Goal: Find specific page/section: Find specific page/section

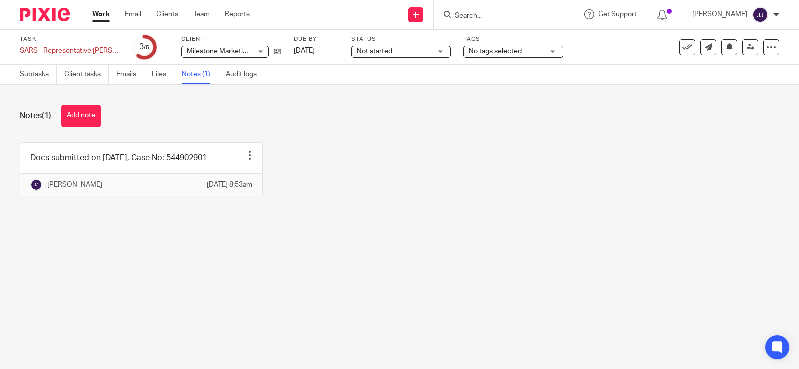
click at [515, 16] on input "Search" at bounding box center [499, 16] width 90 height 9
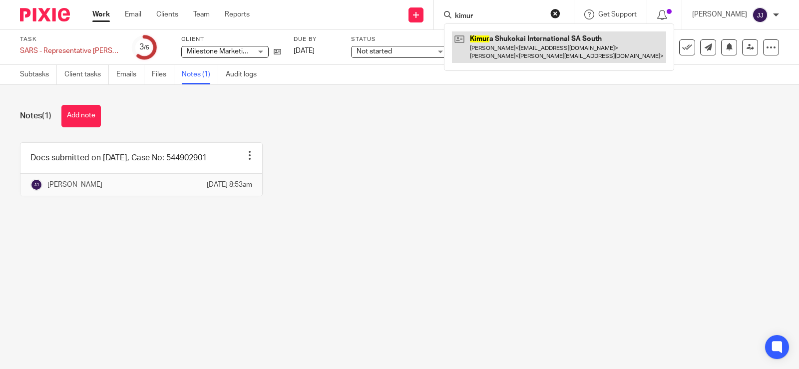
type input "kimur"
click at [489, 45] on link at bounding box center [559, 46] width 214 height 31
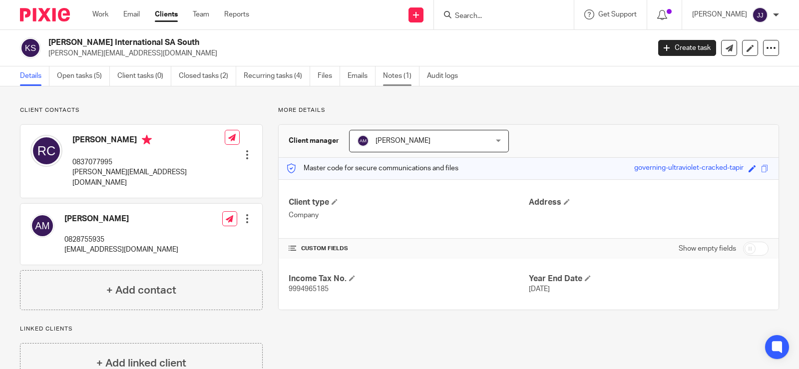
click at [392, 77] on link "Notes (1)" at bounding box center [401, 75] width 36 height 19
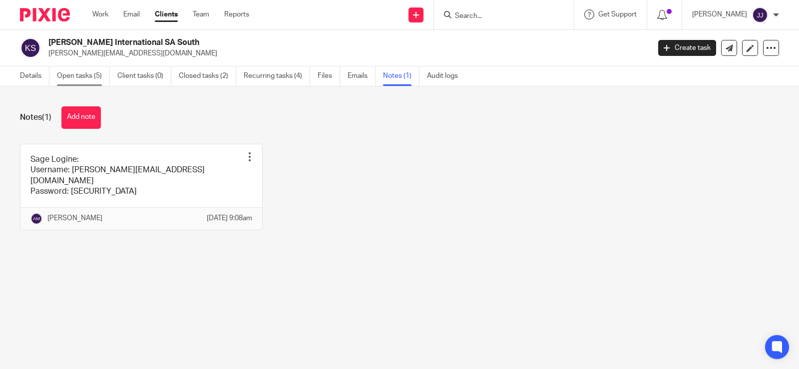
click at [66, 74] on link "Open tasks (5)" at bounding box center [83, 75] width 53 height 19
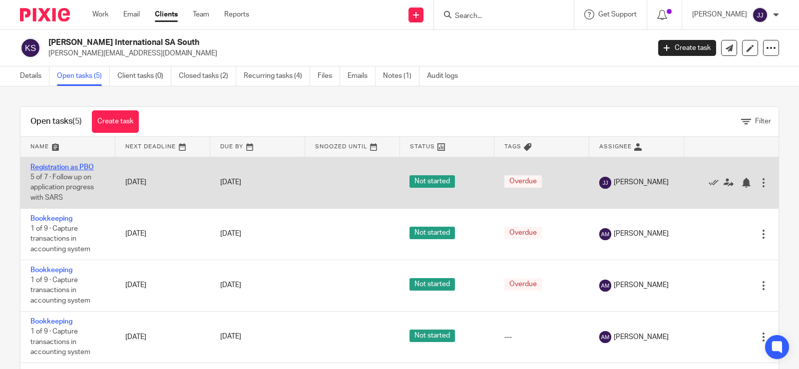
click at [73, 167] on link "Registration as PBO" at bounding box center [61, 167] width 63 height 7
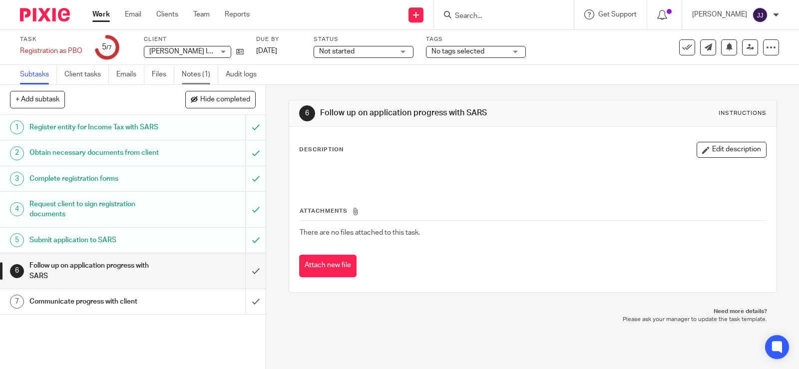
click at [206, 77] on link "Notes (1)" at bounding box center [200, 74] width 36 height 19
